Goal: Check status

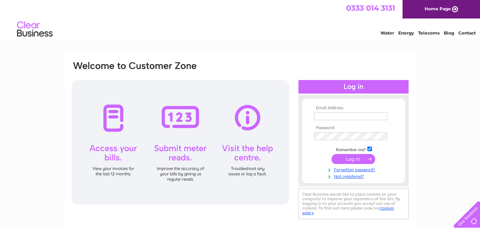
type input "george.mcbeath@yahoo.co.uk"
click at [357, 157] on input "submit" at bounding box center [353, 159] width 44 height 10
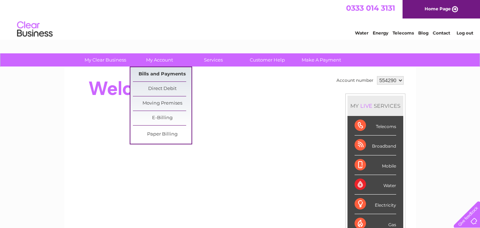
click at [146, 72] on link "Bills and Payments" at bounding box center [162, 74] width 59 height 14
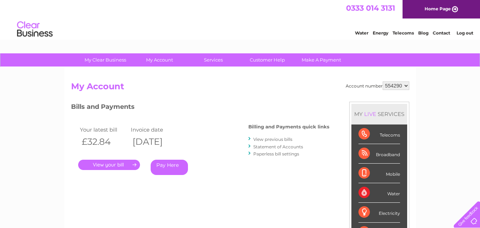
click at [399, 84] on select "554290 922228" at bounding box center [395, 85] width 27 height 9
select select "922228"
click at [382, 81] on select "554290 922228" at bounding box center [395, 85] width 27 height 9
click at [111, 162] on link "." at bounding box center [109, 164] width 62 height 10
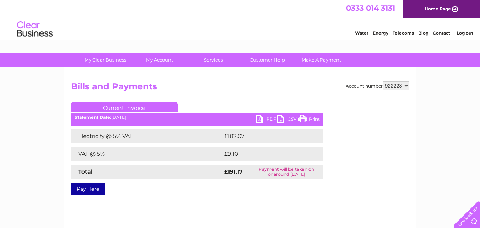
click at [261, 119] on link "PDF" at bounding box center [266, 120] width 21 height 10
